Goal: Complete application form

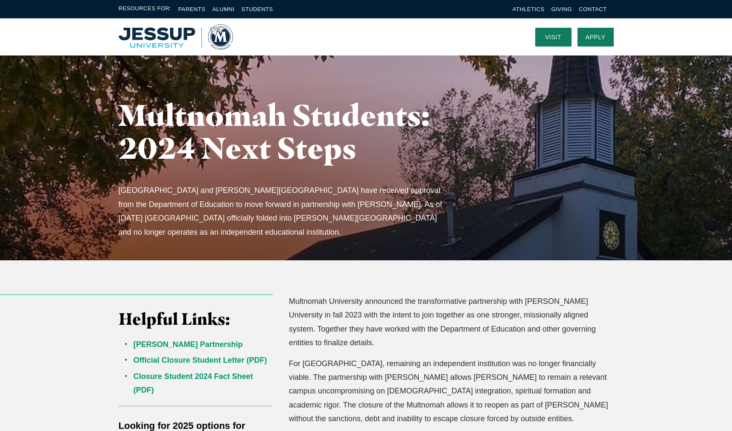
scroll to position [3, 0]
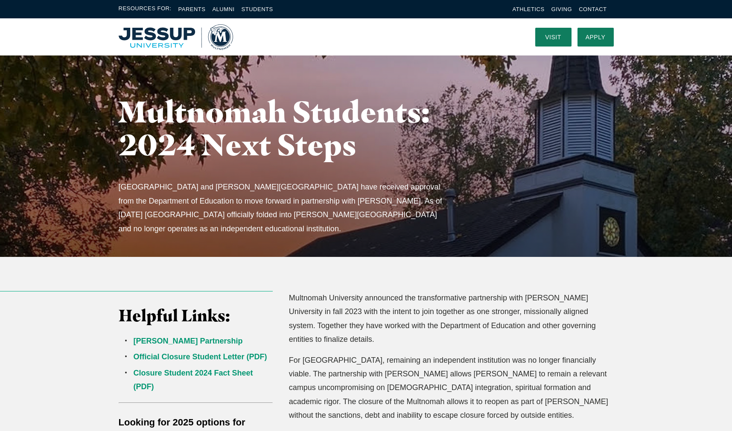
click at [165, 32] on img "Home" at bounding box center [176, 37] width 114 height 26
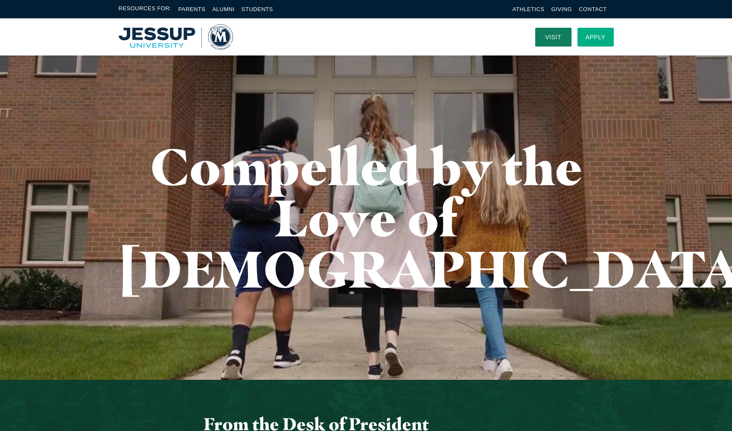
click at [592, 40] on link "Apply" at bounding box center [596, 37] width 36 height 19
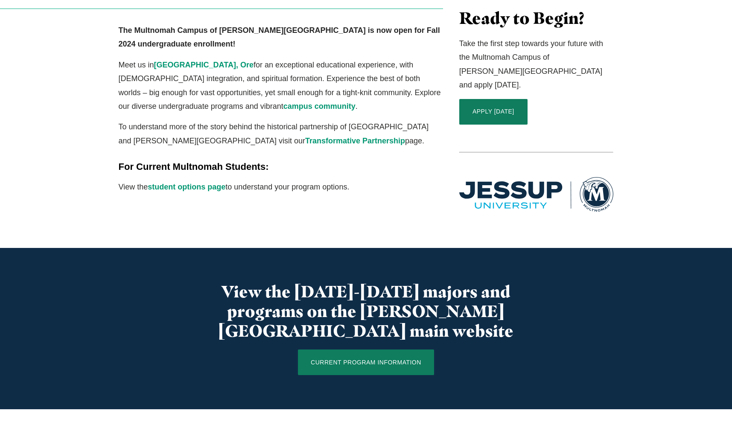
scroll to position [285, 0]
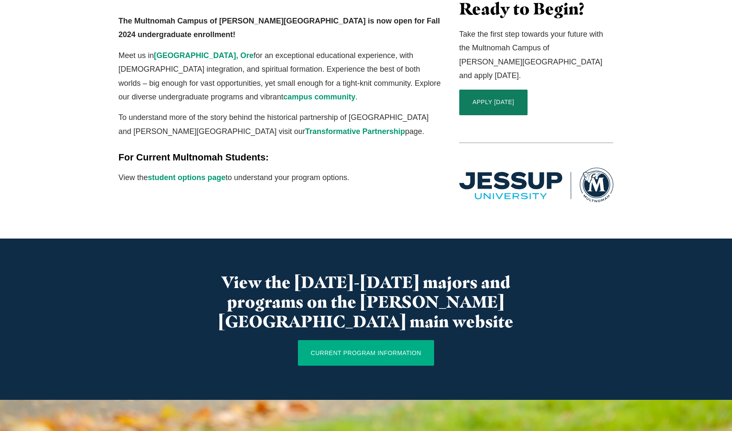
click at [385, 340] on link "CURRENT PROGRAM INFORMATION" at bounding box center [366, 353] width 136 height 26
